Goal: Task Accomplishment & Management: Manage account settings

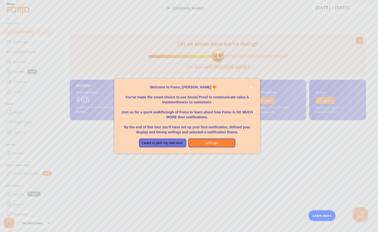
scroll to position [131, 297]
click at [215, 143] on button "Let's go!" at bounding box center [211, 143] width 47 height 9
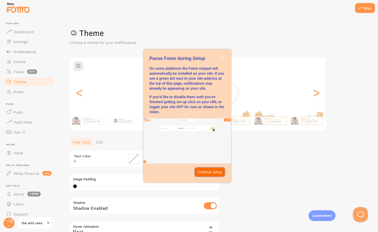
click at [217, 169] on button "Continue Setup" at bounding box center [210, 172] width 30 height 9
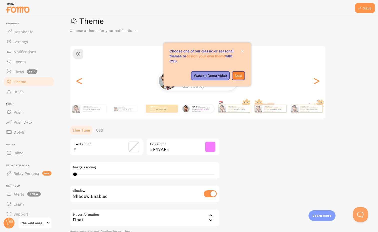
scroll to position [18, 0]
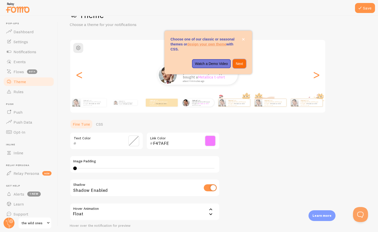
click at [242, 65] on p "Next" at bounding box center [239, 63] width 7 height 5
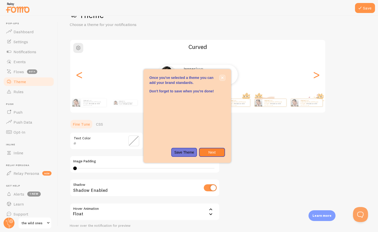
click at [222, 77] on icon "close," at bounding box center [222, 78] width 3 height 3
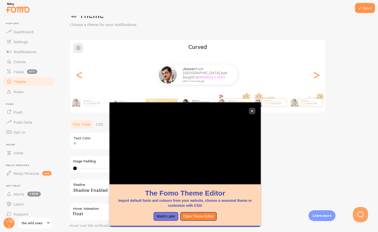
click at [252, 110] on icon "close," at bounding box center [252, 111] width 3 height 3
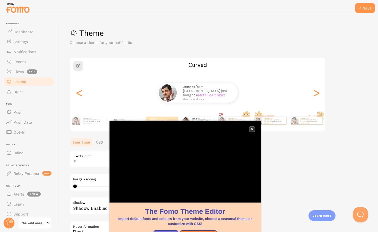
click at [253, 129] on icon "close," at bounding box center [252, 129] width 3 height 3
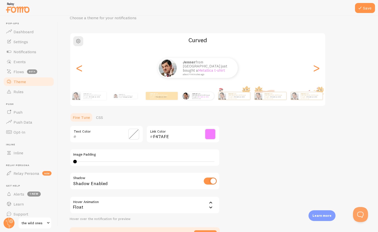
scroll to position [57, 0]
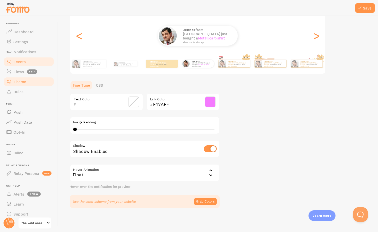
click at [23, 62] on span "Events" at bounding box center [20, 61] width 12 height 5
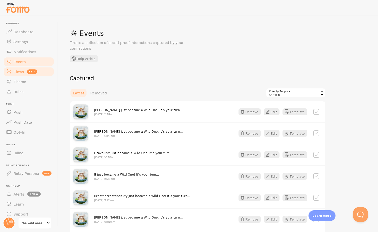
click at [16, 75] on link "Flows beta" at bounding box center [29, 72] width 52 height 10
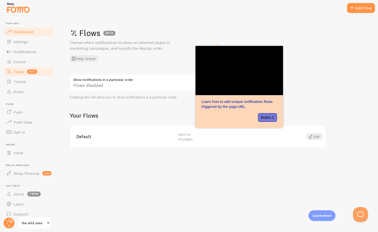
click at [24, 31] on span "Dashboard" at bounding box center [24, 31] width 20 height 5
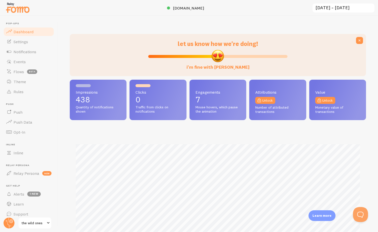
scroll to position [131, 297]
click at [25, 41] on span "Settings" at bounding box center [21, 41] width 15 height 5
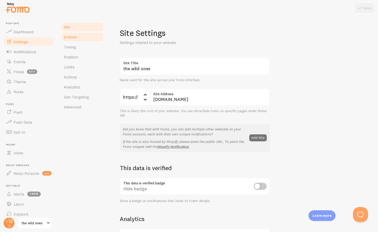
click at [77, 39] on link "Embed" at bounding box center [83, 37] width 44 height 10
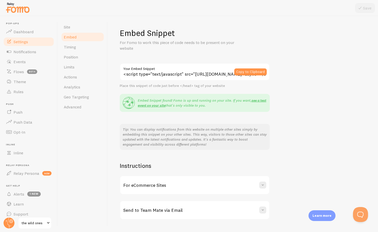
scroll to position [12, 0]
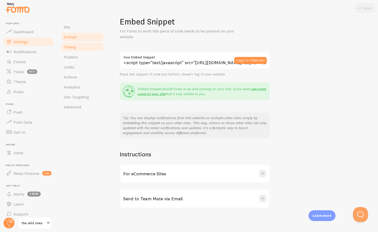
click at [73, 49] on span "Timing" at bounding box center [70, 47] width 12 height 5
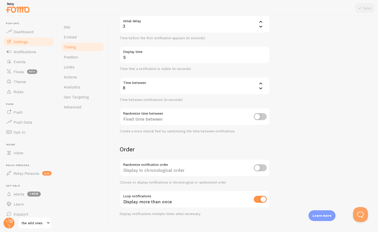
scroll to position [64, 0]
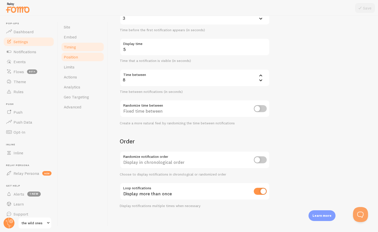
click at [72, 58] on span "Position" at bounding box center [71, 57] width 14 height 5
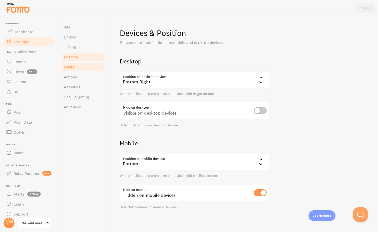
click at [72, 66] on span "Limits" at bounding box center [69, 67] width 11 height 5
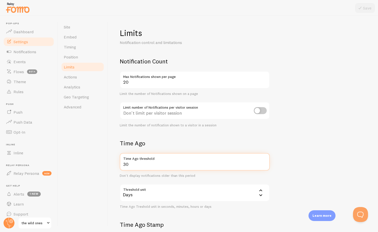
click at [144, 166] on input "30" at bounding box center [195, 162] width 150 height 18
drag, startPoint x: 136, startPoint y: 165, endPoint x: 107, endPoint y: 163, distance: 28.8
click at [107, 163] on div "Site Embed Timing Position Limits Actions Analytics Geo Targeting Advanced Limi…" at bounding box center [218, 124] width 321 height 216
type input "90"
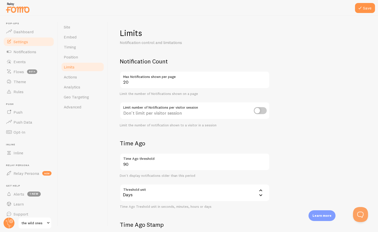
click at [279, 152] on form "Notification Count 20 Max Notifications shown per page Limit the number of Noti…" at bounding box center [243, 174] width 246 height 233
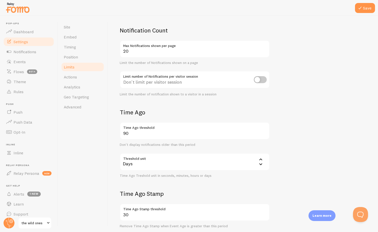
scroll to position [45, 0]
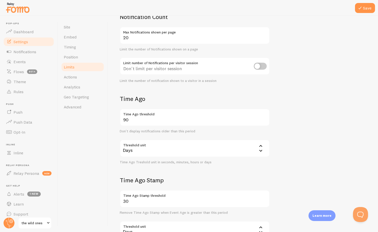
click at [261, 150] on icon at bounding box center [261, 151] width 6 height 6
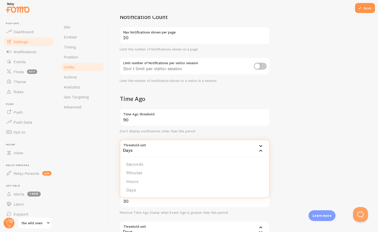
click at [280, 118] on form "Notification Count 20 Max Notifications shown per page Limit the number of Noti…" at bounding box center [243, 129] width 246 height 233
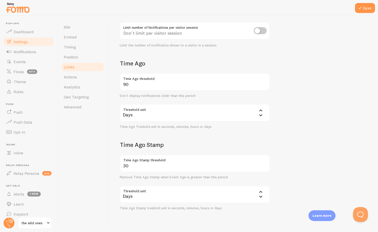
scroll to position [92, 0]
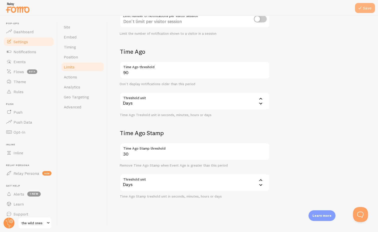
click at [364, 8] on button "Save" at bounding box center [365, 8] width 20 height 10
